Goal: Task Accomplishment & Management: Manage account settings

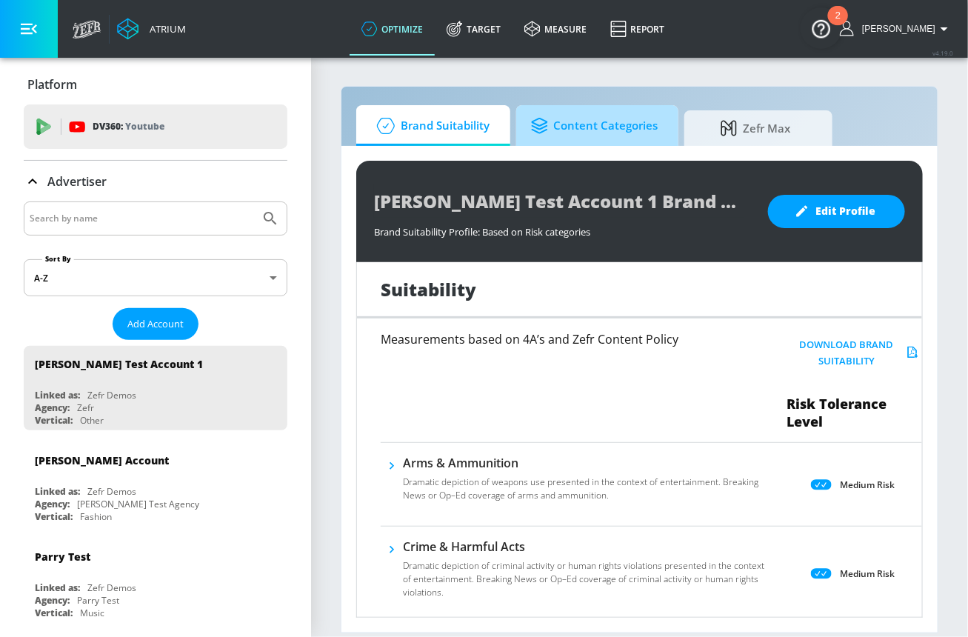
click at [576, 143] on link "Content Categories" at bounding box center [597, 125] width 162 height 41
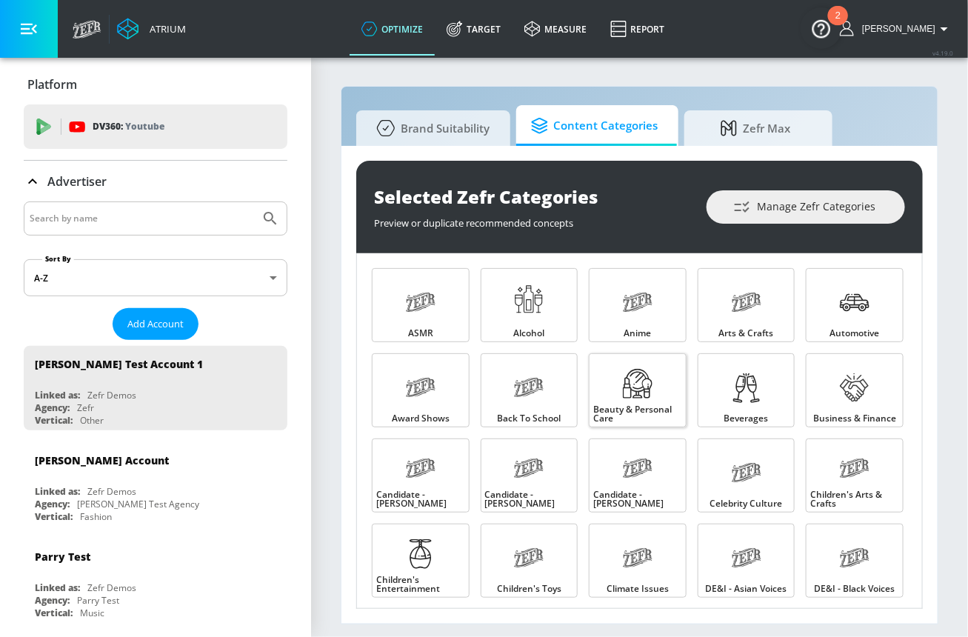
click at [656, 396] on link "Beauty & Personal Care" at bounding box center [638, 390] width 98 height 74
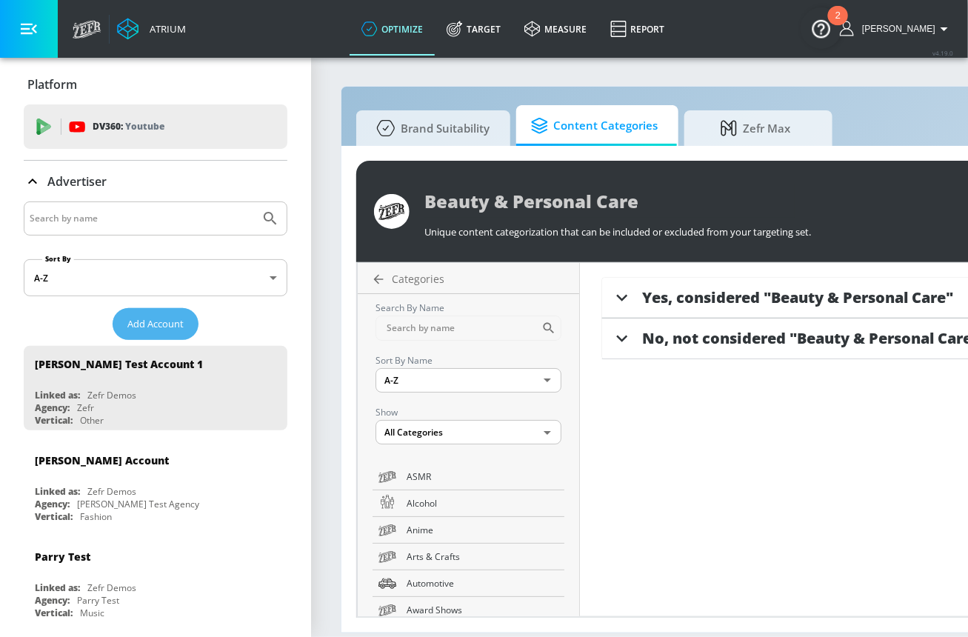
click at [161, 327] on span "Add Account" at bounding box center [155, 324] width 56 height 17
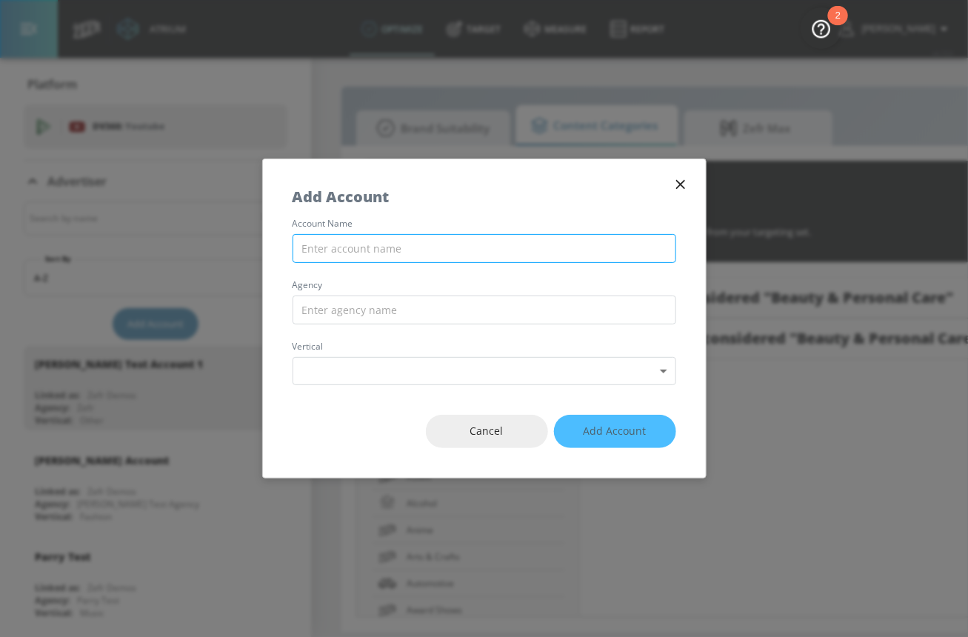
click at [391, 246] on input "text" at bounding box center [485, 248] width 384 height 29
type input "UL Beauty"
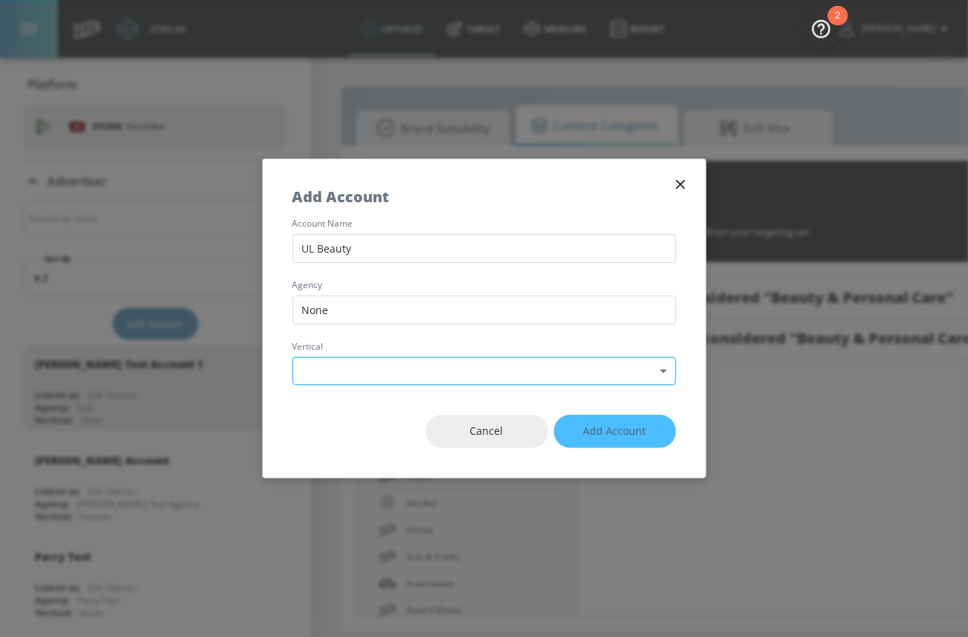
type input "None"
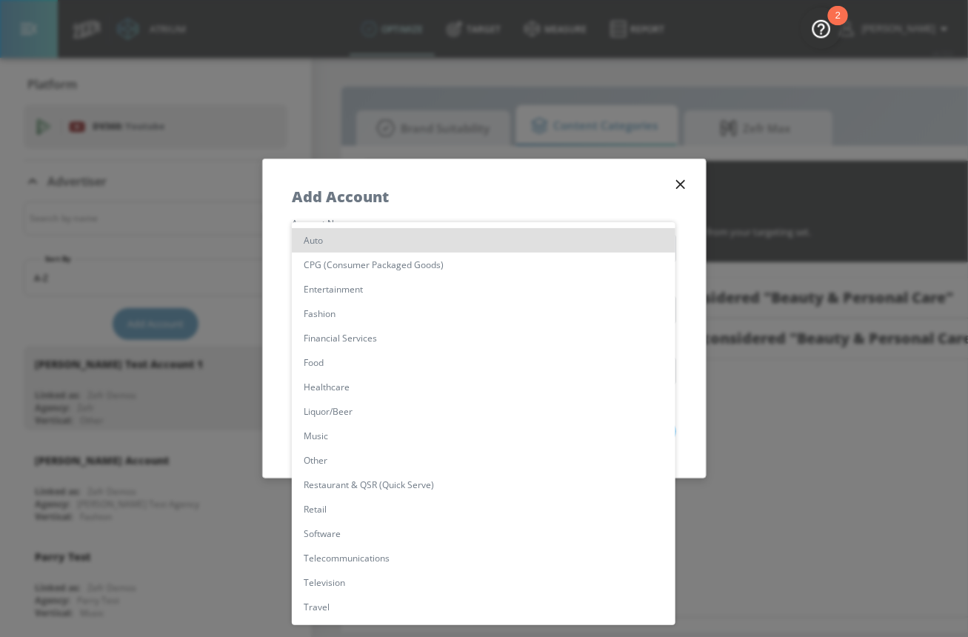
click at [398, 371] on body "Atrium optimize Target measure Report optimize Target measure Report v 4.19.0 […" at bounding box center [484, 318] width 968 height 637
click at [330, 306] on li "Fashion" at bounding box center [484, 313] width 384 height 24
type input "[object Object]"
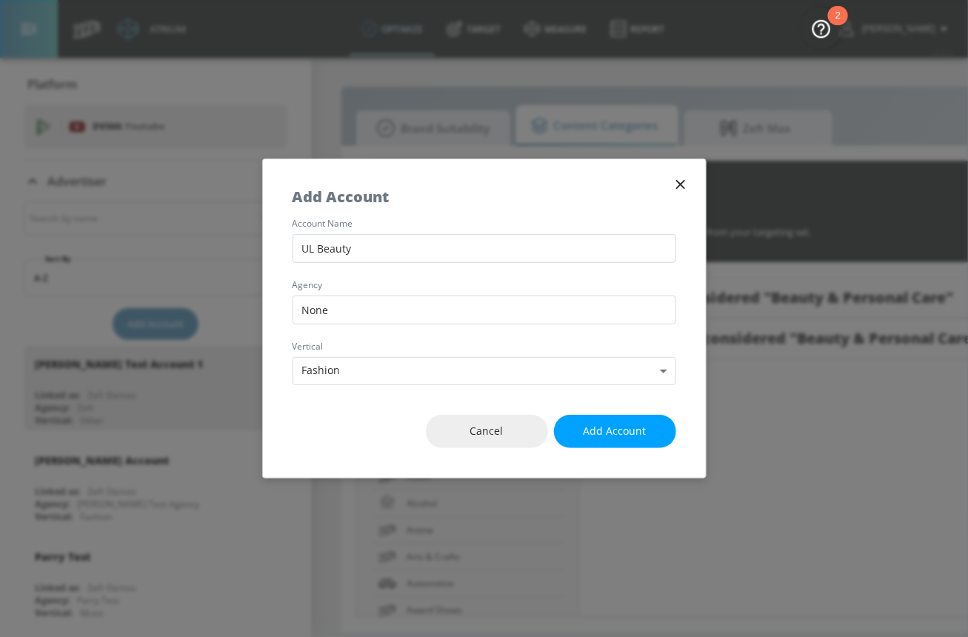
click at [585, 431] on span "Add Account" at bounding box center [615, 431] width 63 height 19
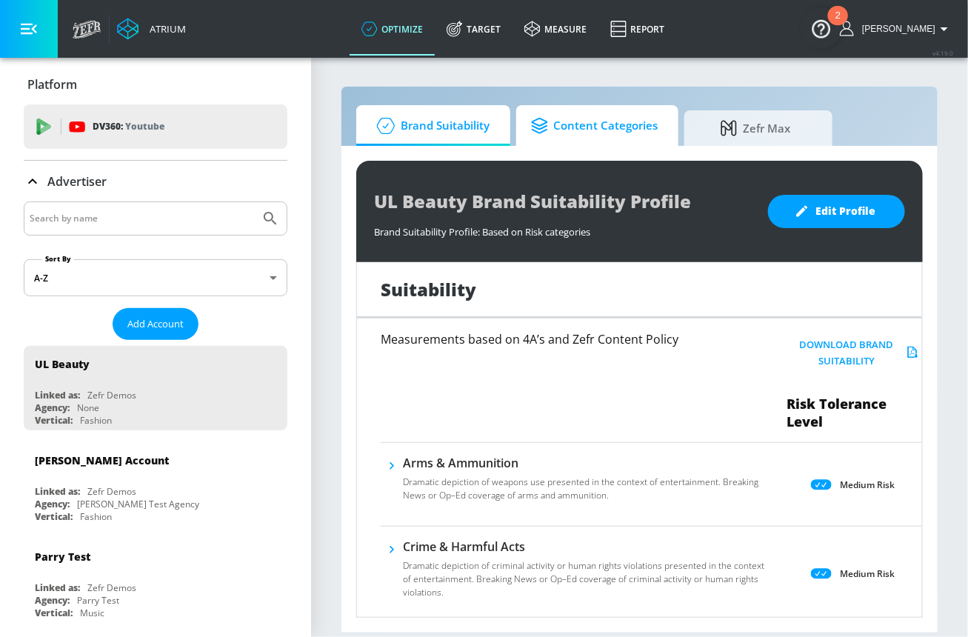
click at [592, 133] on span "Content Categories" at bounding box center [594, 126] width 127 height 36
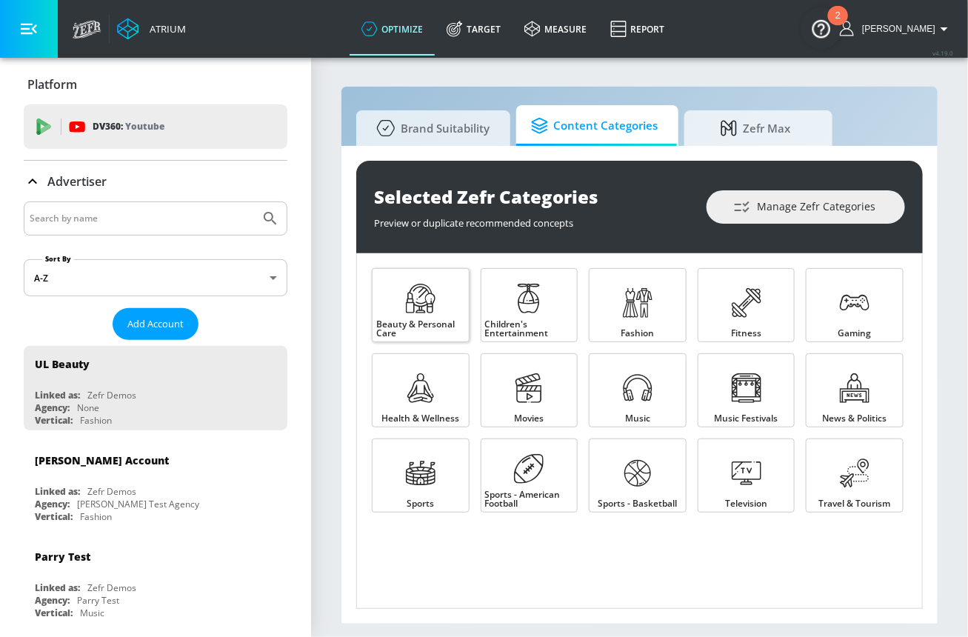
click at [435, 284] on link "Beauty & Personal Care" at bounding box center [421, 305] width 98 height 74
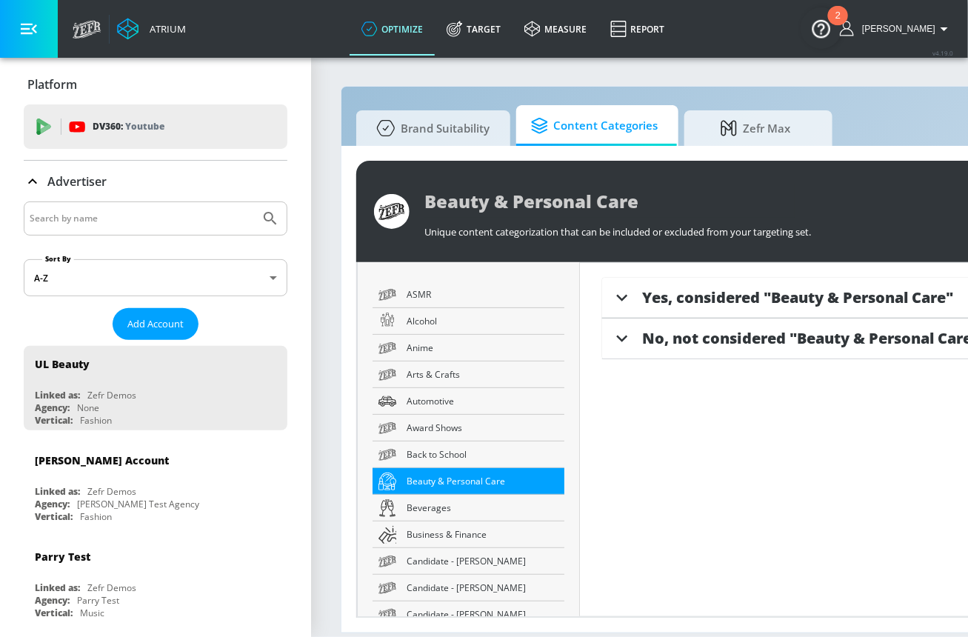
scroll to position [187, 0]
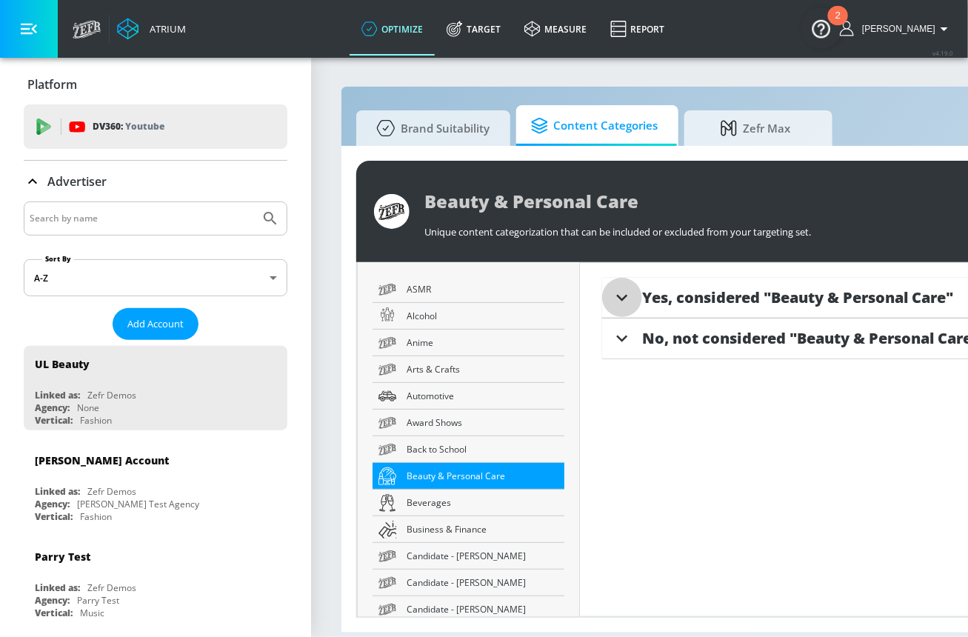
click at [636, 301] on div at bounding box center [622, 298] width 40 height 40
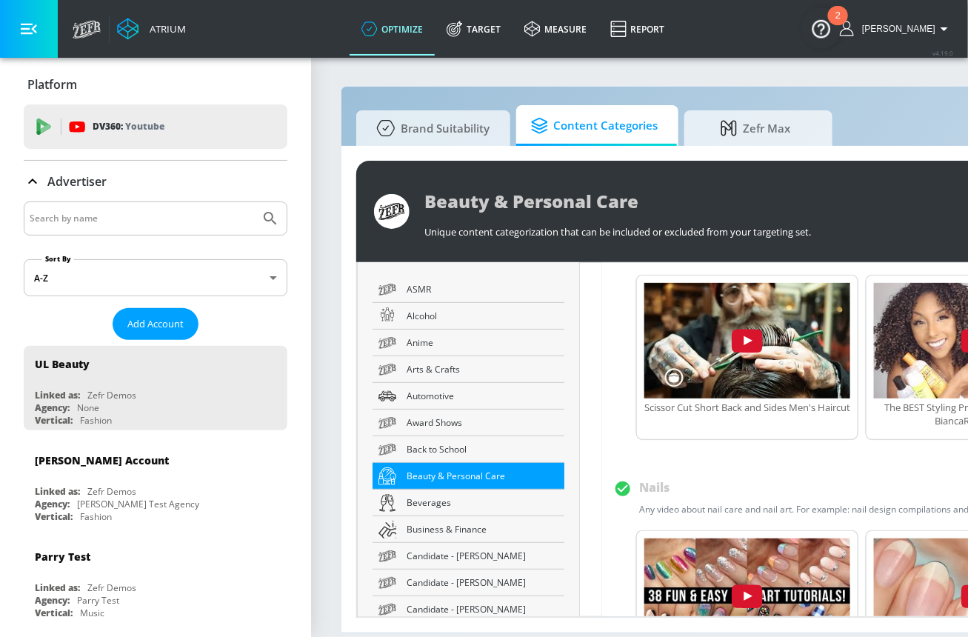
scroll to position [793, 0]
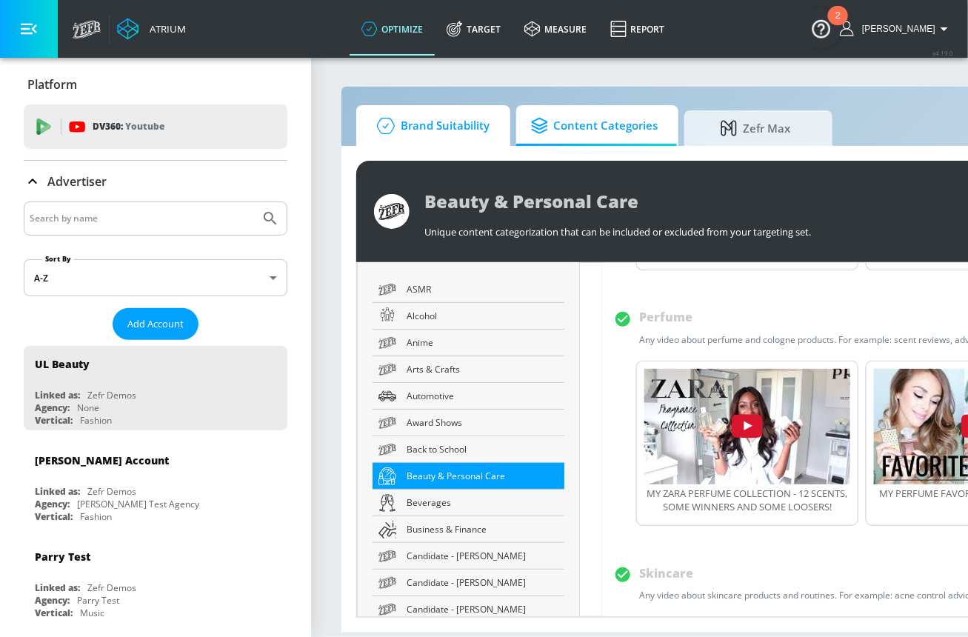
click at [394, 121] on icon at bounding box center [386, 126] width 30 height 16
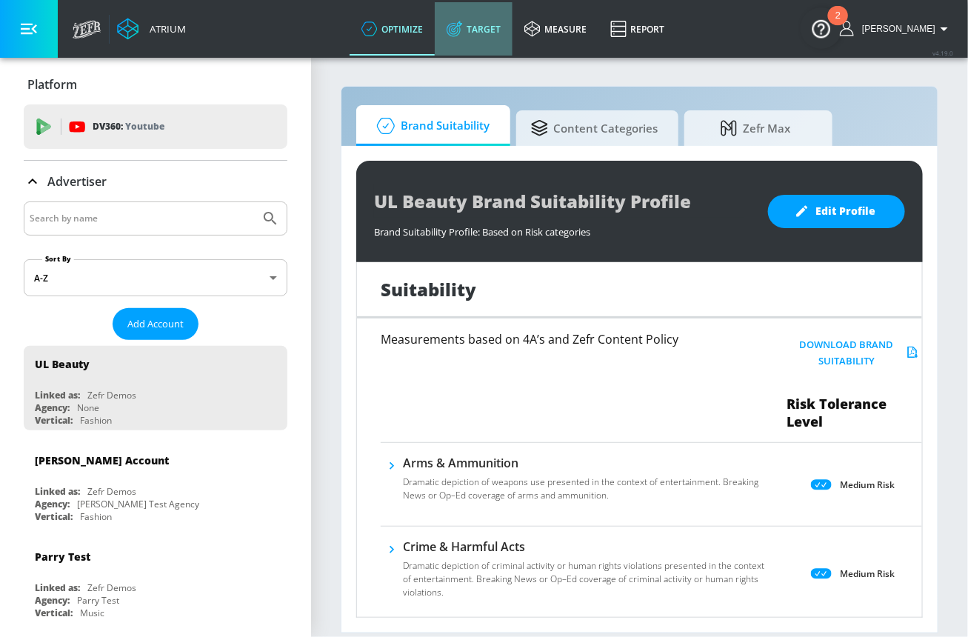
click at [463, 33] on icon at bounding box center [455, 29] width 16 height 16
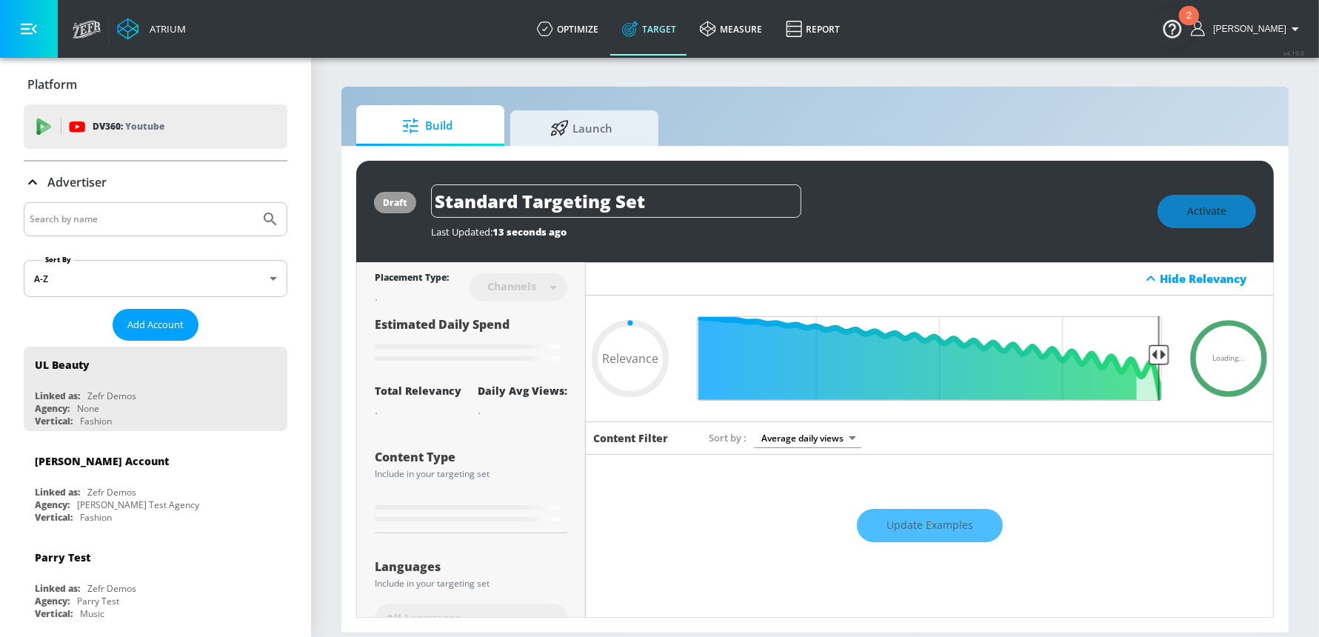
click at [925, 521] on div "Update Examples" at bounding box center [929, 526] width 687 height 52
click at [923, 526] on div "Update Examples" at bounding box center [929, 526] width 687 height 52
type input "0.3"
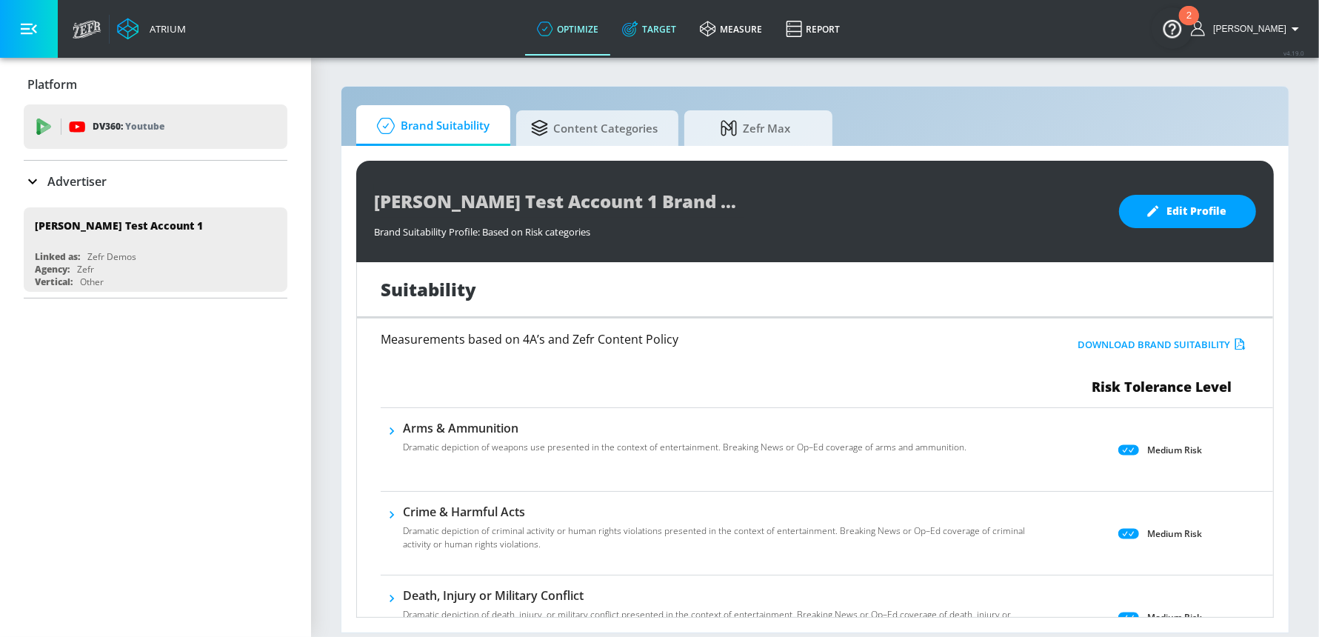
click at [688, 27] on link "Target" at bounding box center [649, 28] width 78 height 53
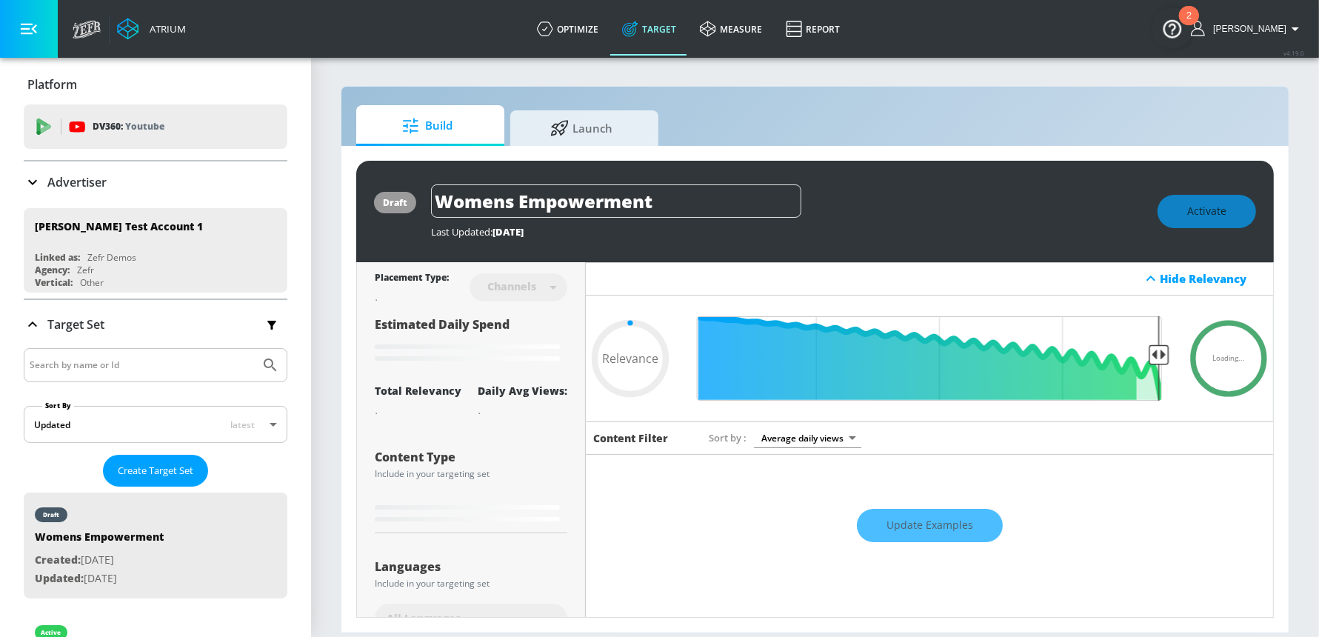
click at [958, 529] on div "Update Examples" at bounding box center [929, 526] width 687 height 52
click at [935, 524] on div "Update Examples" at bounding box center [929, 526] width 687 height 52
click at [916, 514] on div "Update Examples" at bounding box center [929, 526] width 687 height 52
click at [891, 512] on div "Update Examples" at bounding box center [929, 526] width 687 height 52
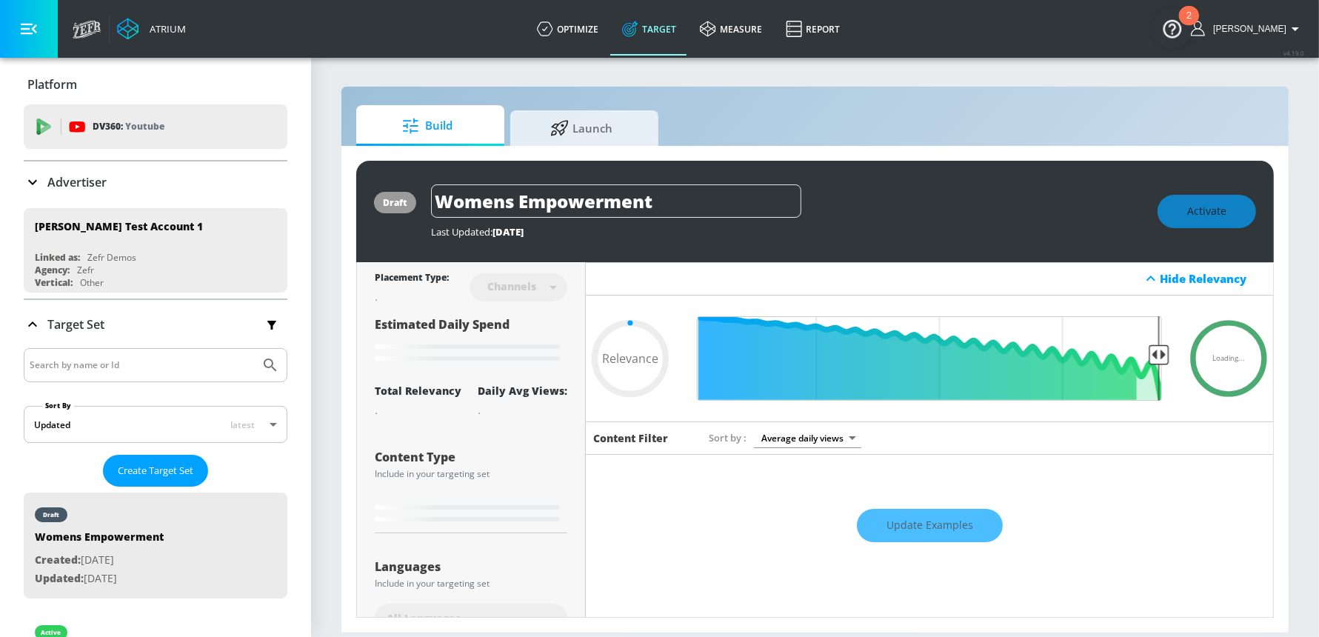
click at [432, 126] on span "Build" at bounding box center [427, 126] width 113 height 36
type input "0.05"
click at [553, 121] on icon at bounding box center [559, 126] width 19 height 16
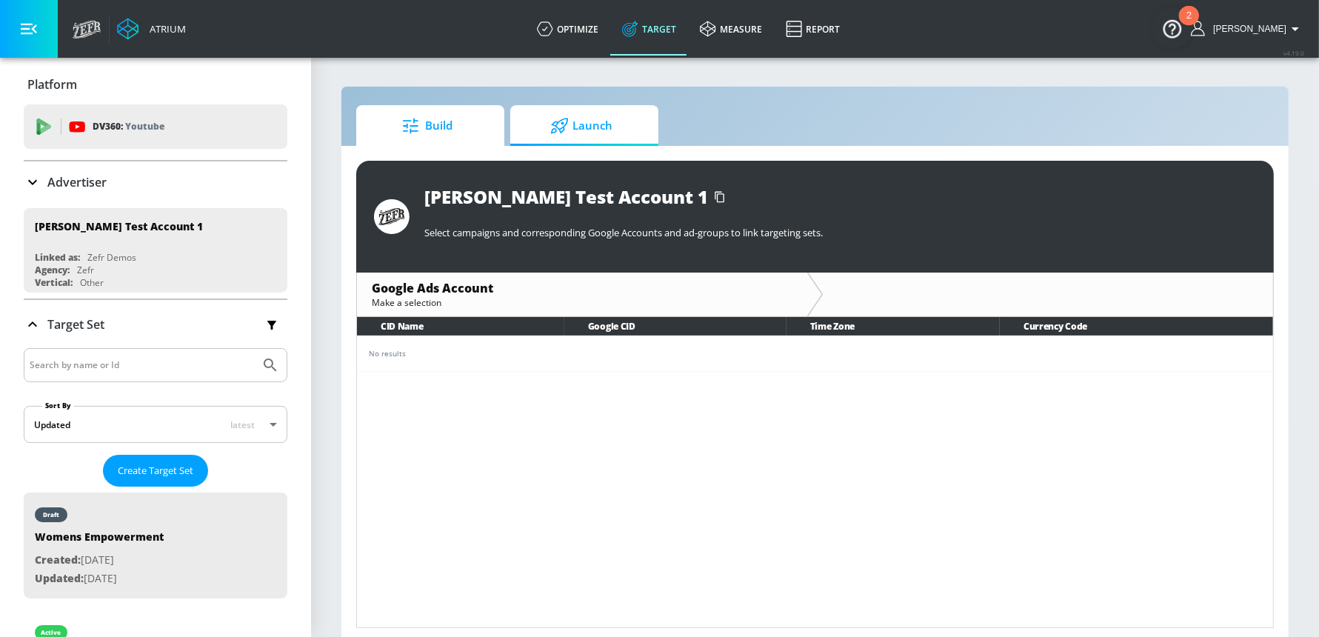
click at [442, 133] on span "Build" at bounding box center [427, 126] width 113 height 36
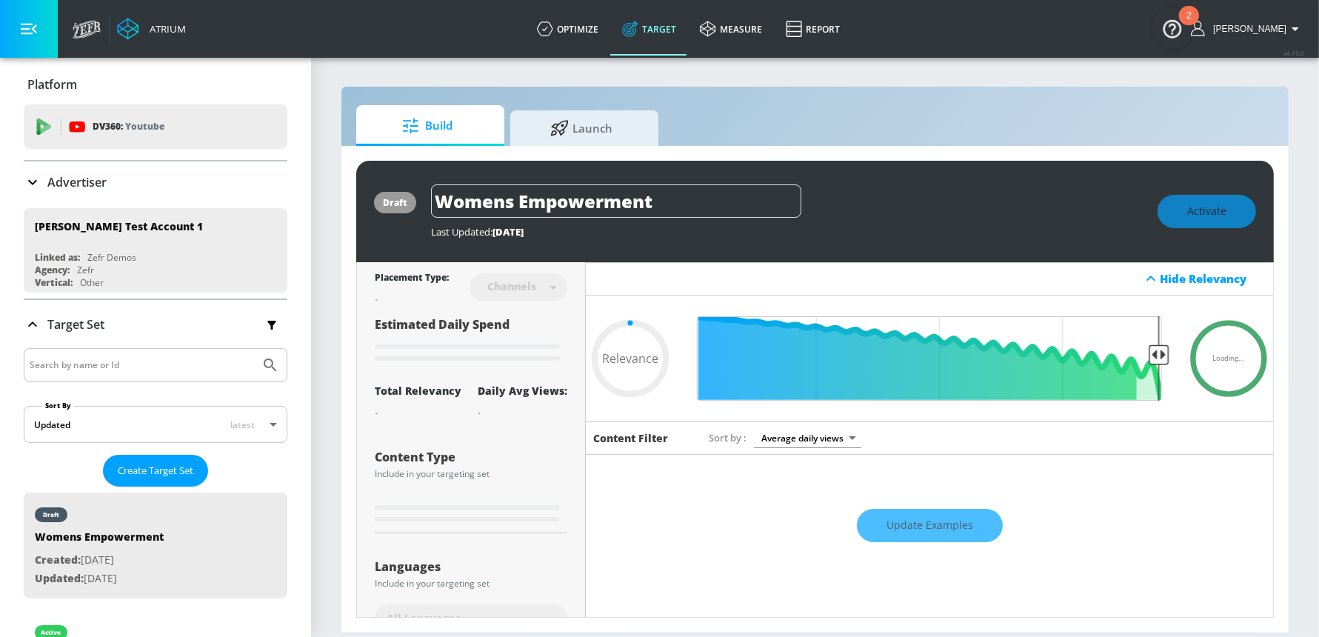
type input "0.05"
click at [885, 521] on div "Update Examples" at bounding box center [929, 526] width 687 height 52
click at [736, 36] on link "measure" at bounding box center [731, 28] width 86 height 53
